Goal: Navigation & Orientation: Find specific page/section

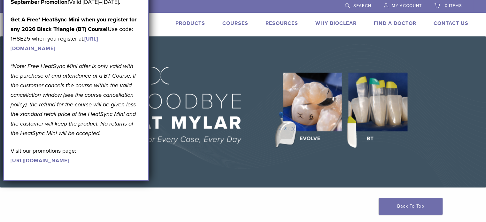
click at [162, 182] on img at bounding box center [243, 111] width 486 height 151
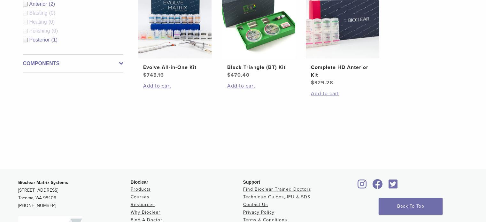
scroll to position [314, 0]
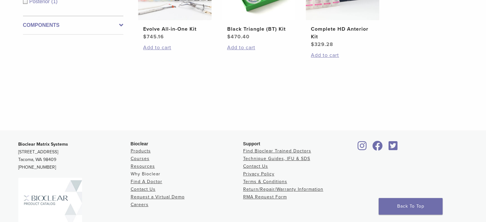
click at [155, 172] on link "Why Bioclear" at bounding box center [146, 173] width 30 height 5
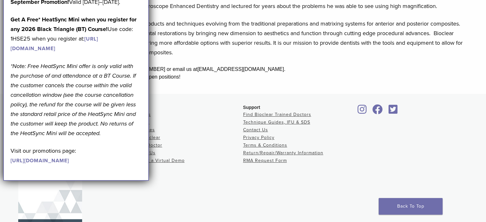
scroll to position [170, 0]
click at [173, 159] on li "Request a Virtual Demo" at bounding box center [187, 161] width 112 height 8
click at [173, 159] on link "Request a Virtual Demo" at bounding box center [158, 160] width 54 height 5
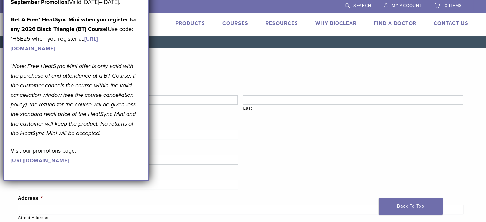
click at [391, 23] on link "Find A Doctor" at bounding box center [395, 23] width 42 height 6
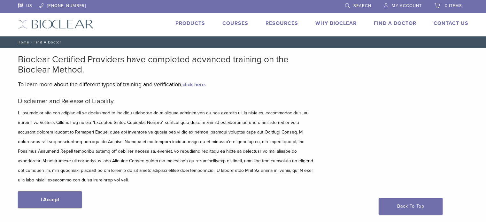
scroll to position [32, 0]
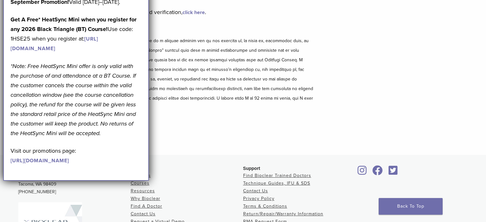
scroll to position [72, 0]
click at [252, 174] on link "Find Bioclear Trained Doctors" at bounding box center [277, 176] width 68 height 5
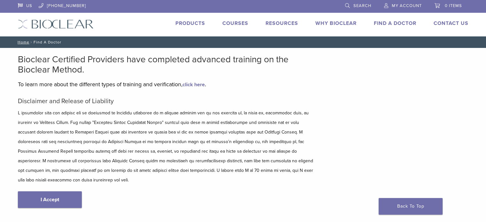
click at [63, 193] on link "I Accept" at bounding box center [50, 199] width 64 height 17
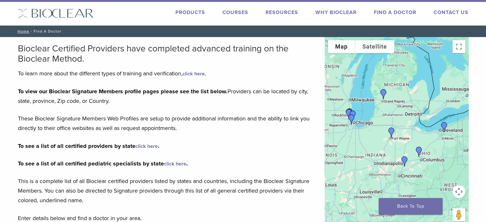
scroll to position [11, 0]
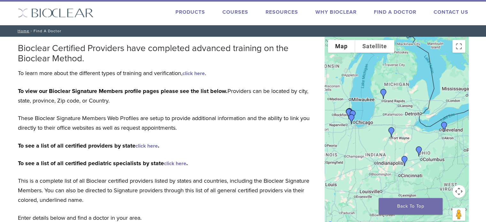
click at [150, 143] on link "click here" at bounding box center [146, 146] width 22 height 6
click at [383, 90] on img "Dr. Urszula Firlik" at bounding box center [383, 93] width 15 height 15
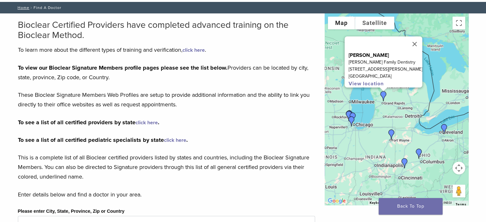
scroll to position [34, 0]
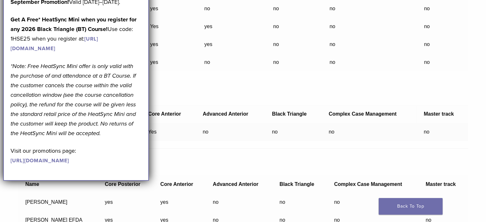
scroll to position [322, 0]
